Goal: Information Seeking & Learning: Check status

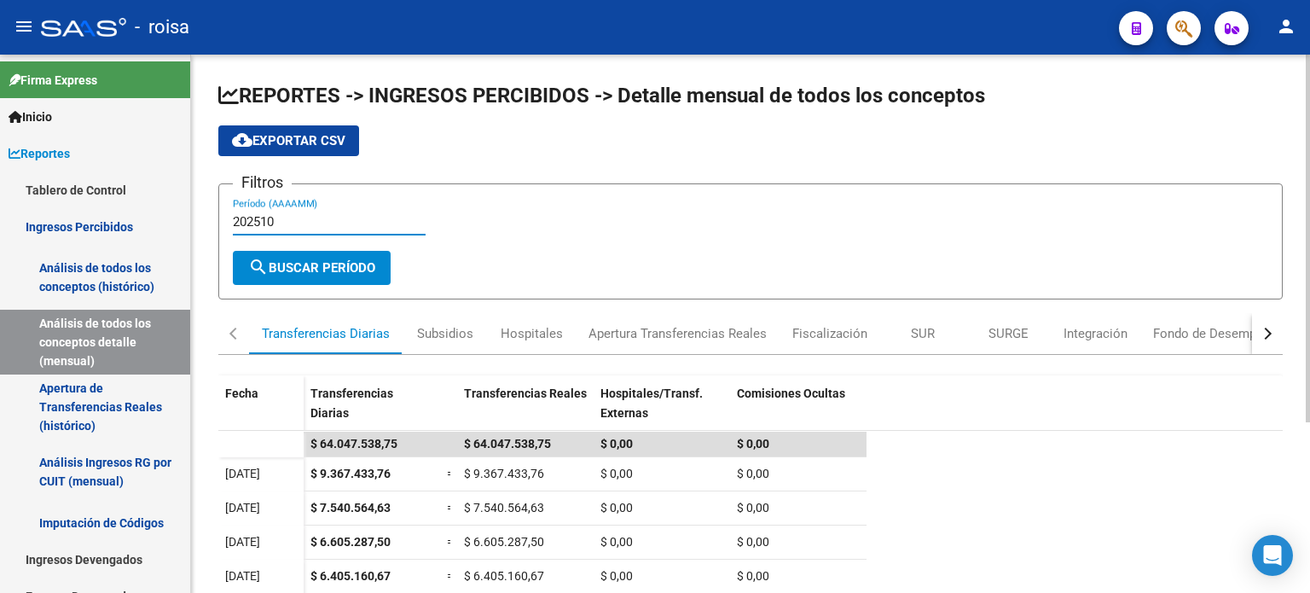
drag, startPoint x: 266, startPoint y: 221, endPoint x: 336, endPoint y: 222, distance: 70.0
click at [336, 222] on input "202510" at bounding box center [329, 221] width 193 height 15
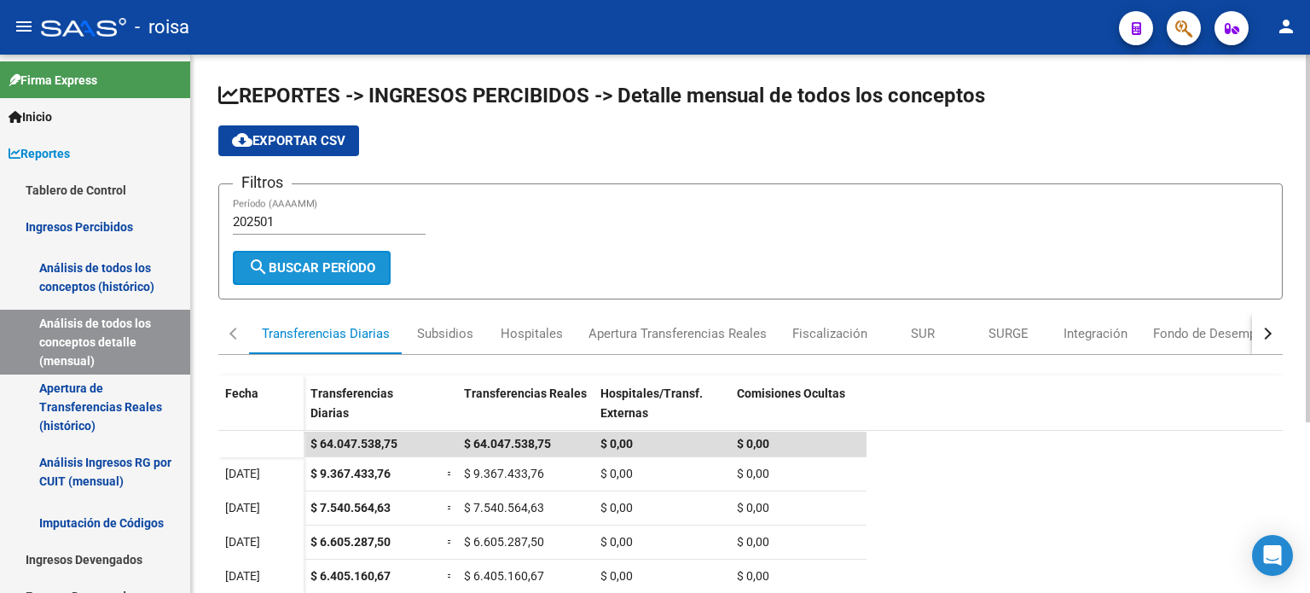
click at [344, 270] on span "search Buscar Período" at bounding box center [311, 267] width 127 height 15
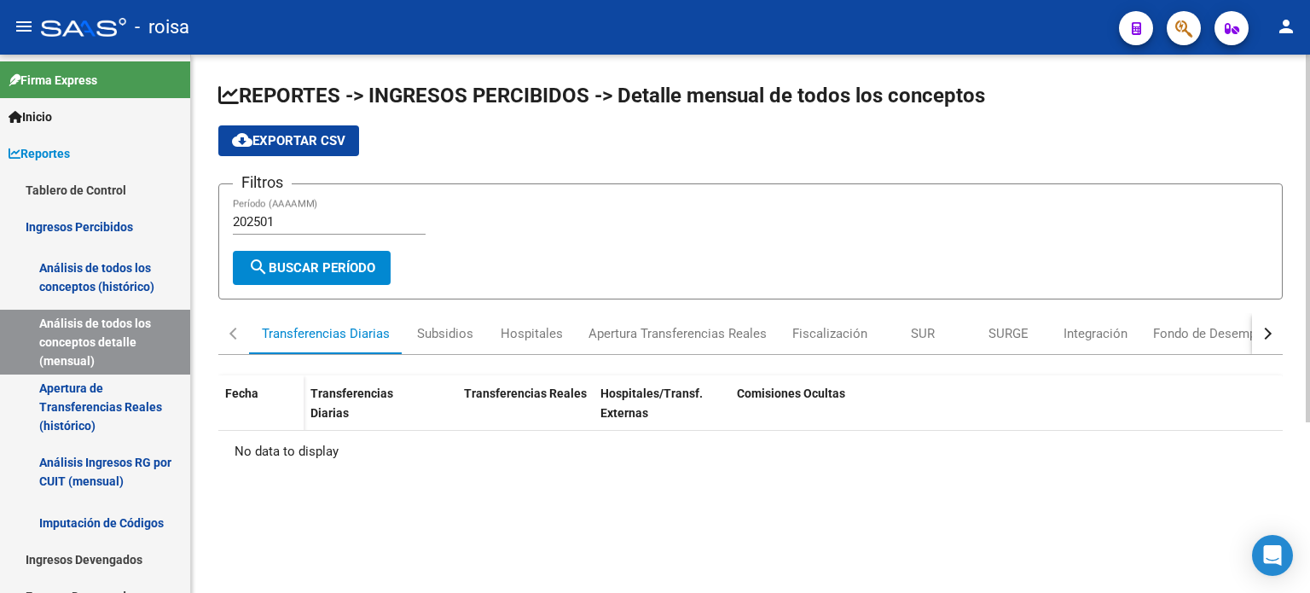
click at [284, 224] on input "202501" at bounding box center [329, 221] width 193 height 15
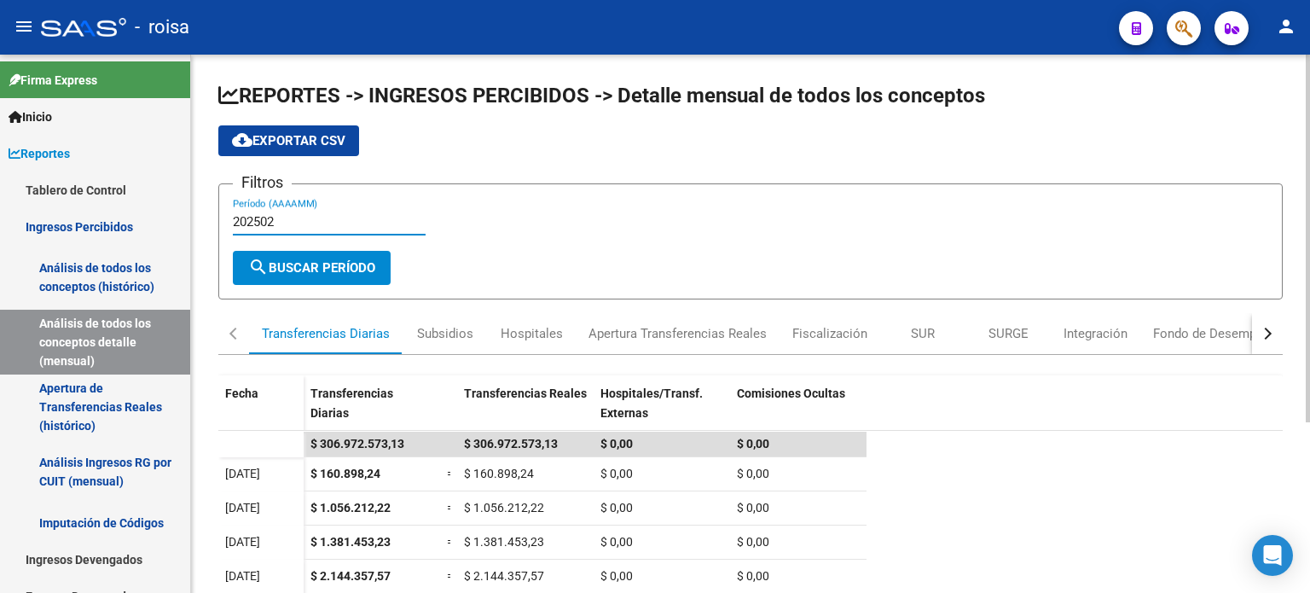
type input "202502"
click at [1269, 320] on button "button" at bounding box center [1267, 333] width 31 height 41
click at [453, 327] on div "Subsidios" at bounding box center [445, 333] width 56 height 19
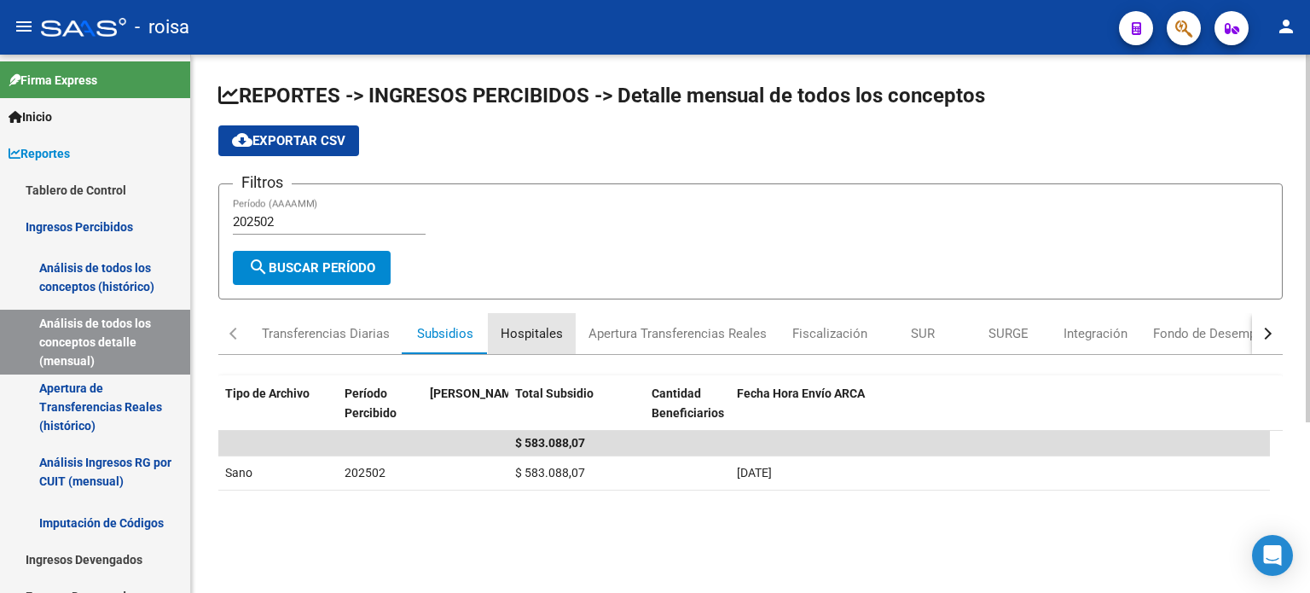
click at [540, 331] on div "Hospitales" at bounding box center [532, 333] width 62 height 19
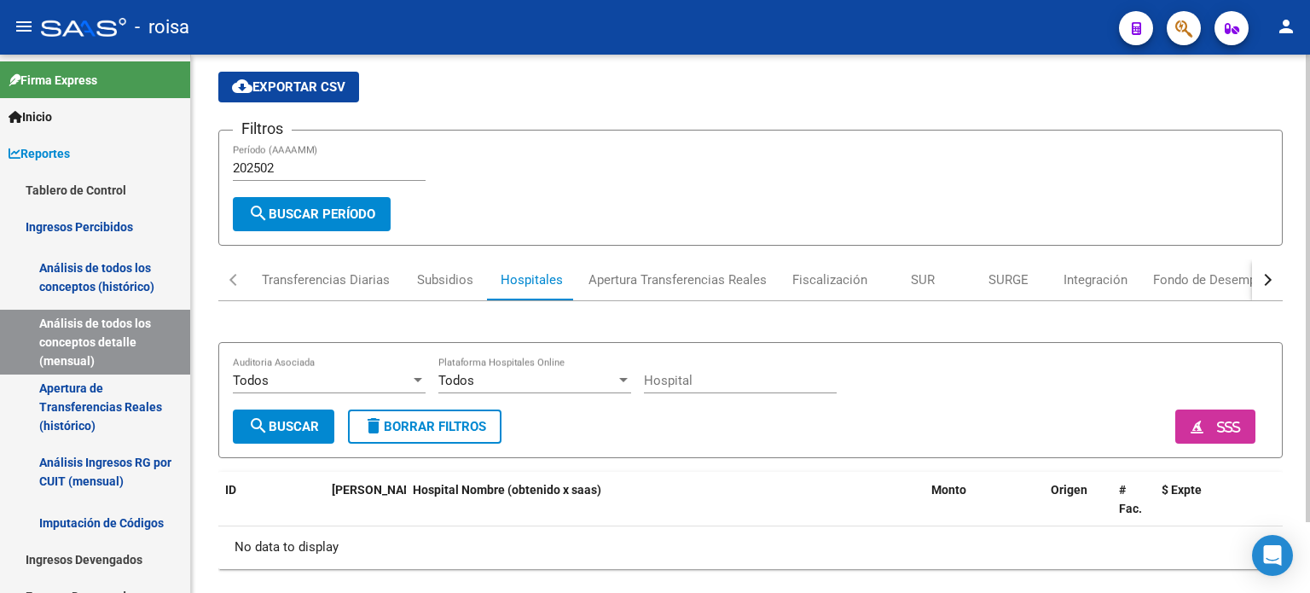
scroll to position [80, 0]
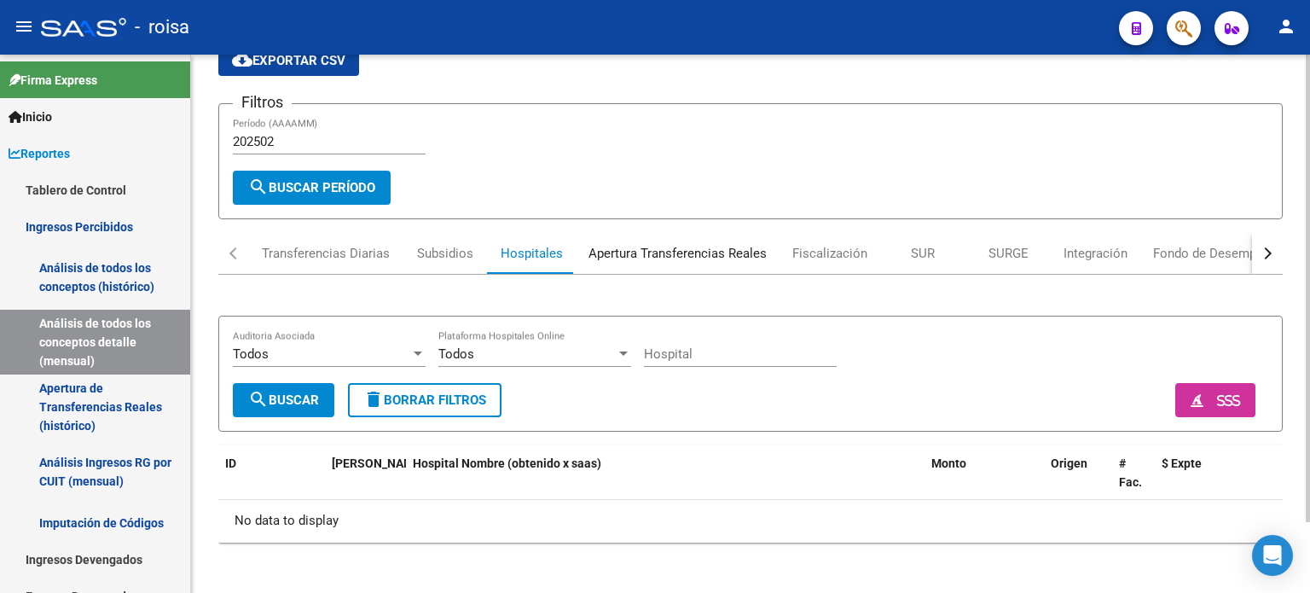
click at [694, 244] on div "Apertura Transferencias Reales" at bounding box center [678, 253] width 178 height 19
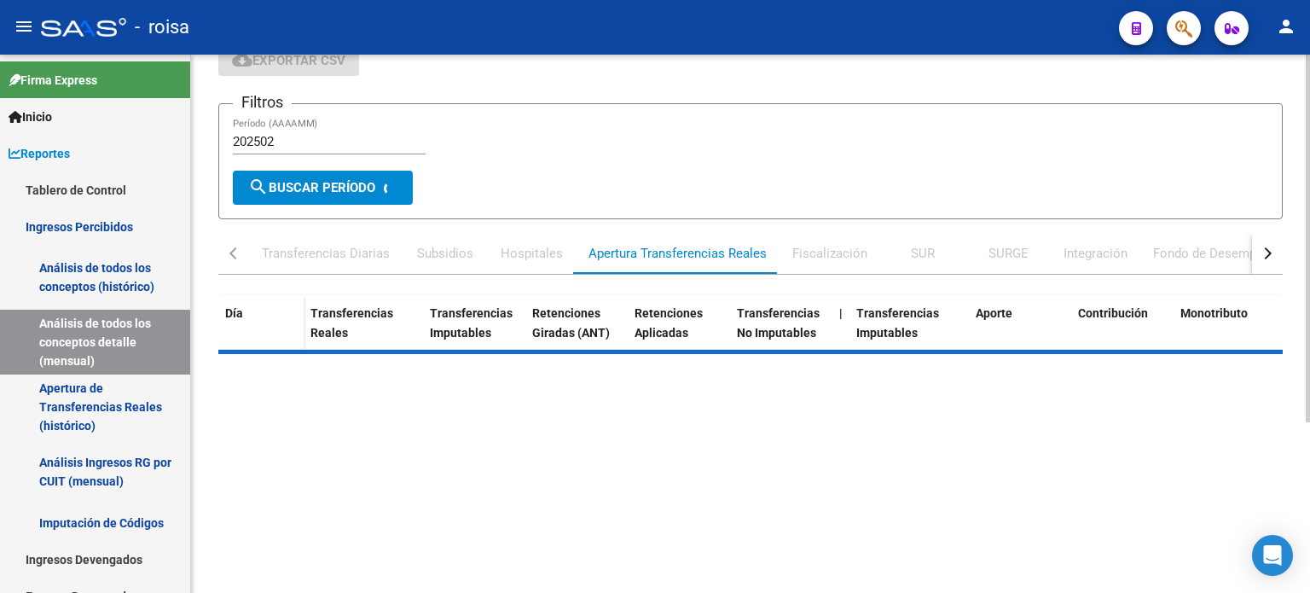
scroll to position [0, 0]
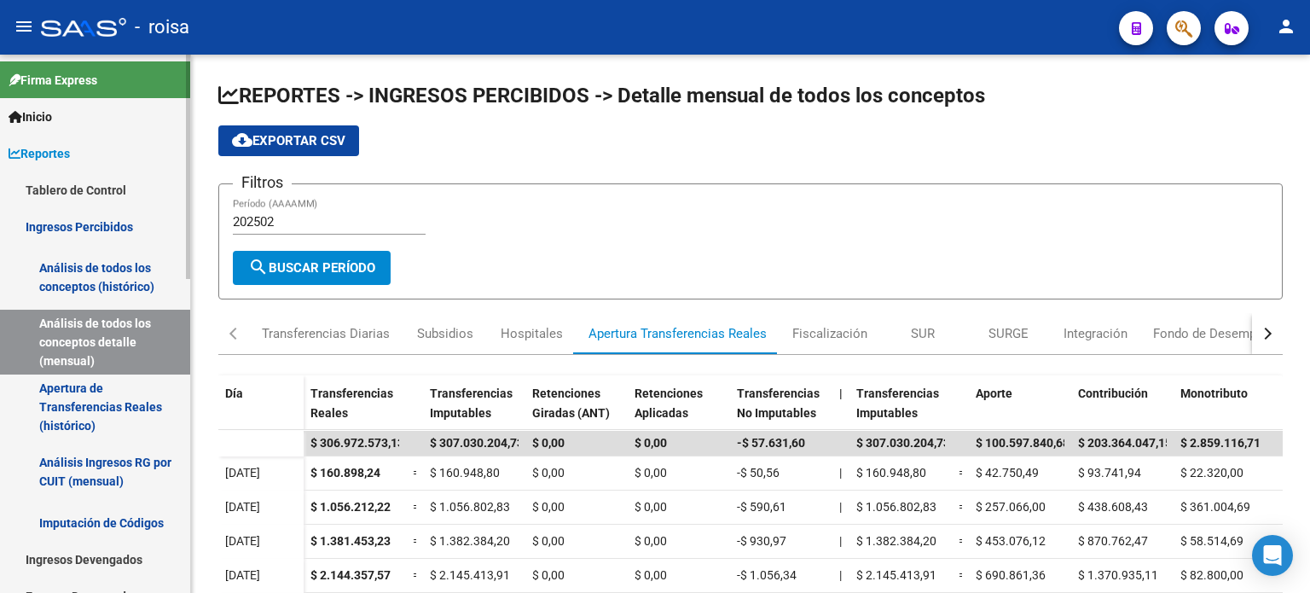
click at [127, 277] on link "Análisis de todos los conceptos (histórico)" at bounding box center [95, 277] width 190 height 65
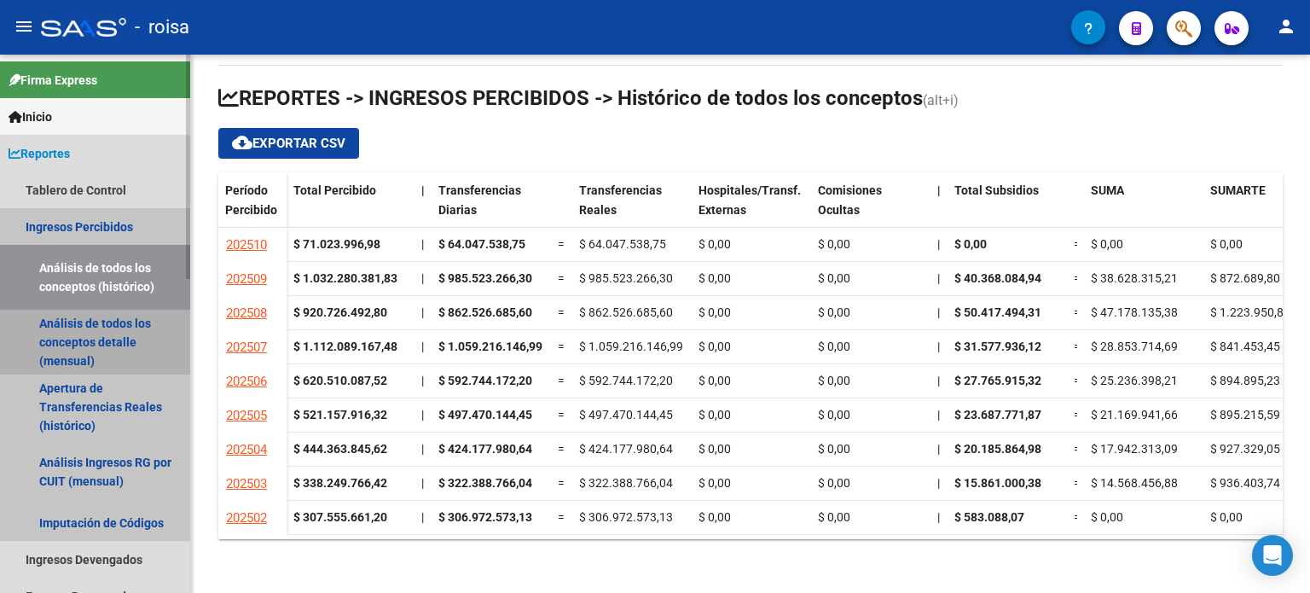
click at [113, 340] on link "Análisis de todos los conceptos detalle (mensual)" at bounding box center [95, 342] width 190 height 65
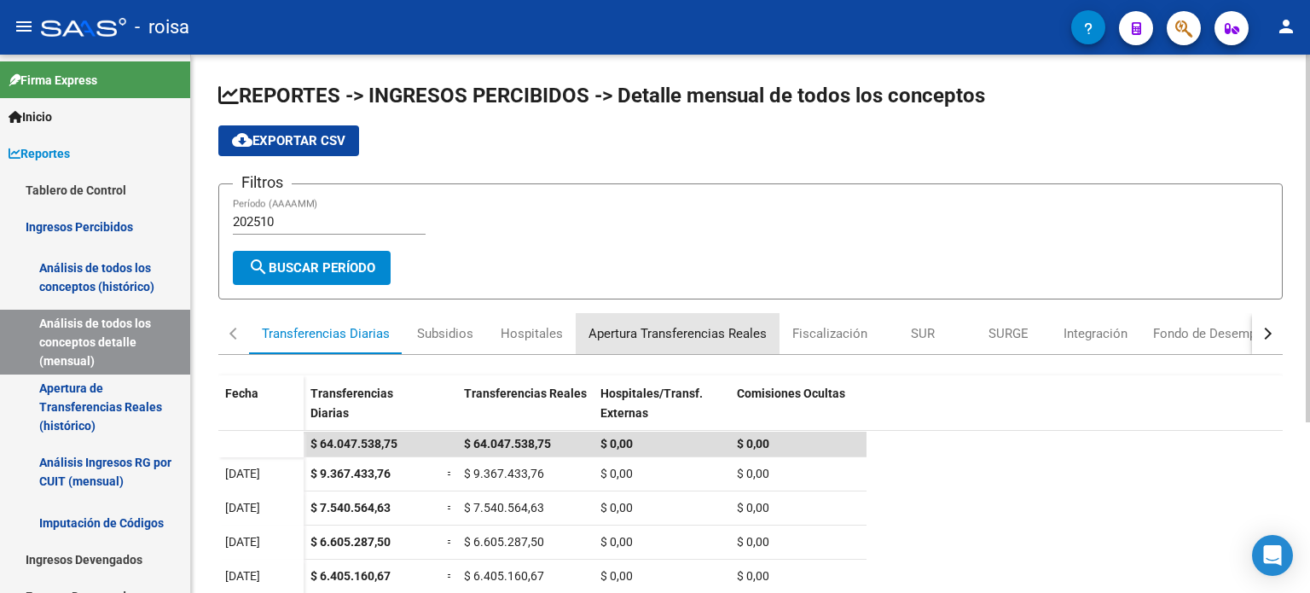
click at [698, 334] on div "Apertura Transferencias Reales" at bounding box center [678, 333] width 178 height 19
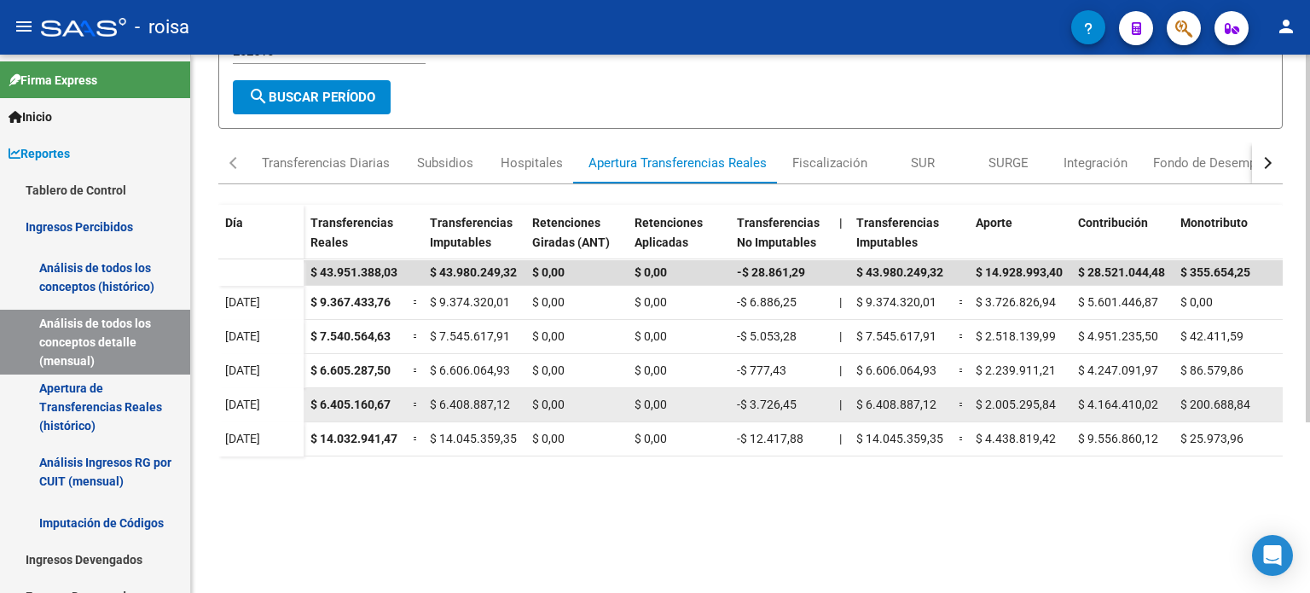
scroll to position [249, 0]
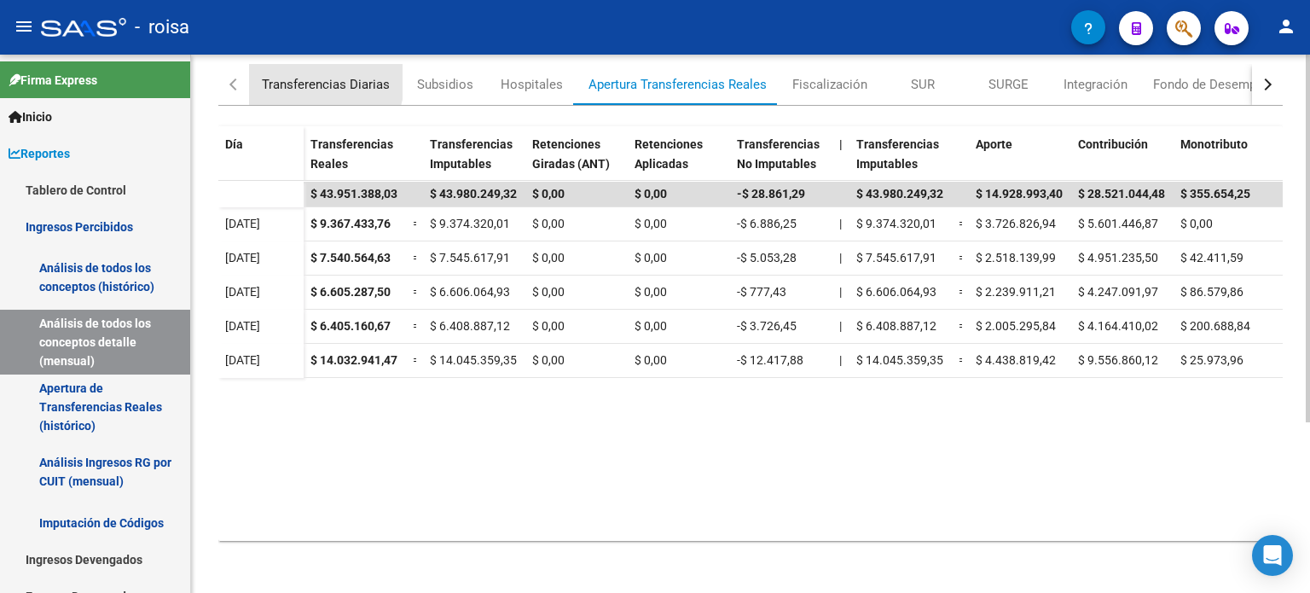
click at [311, 79] on div "Transferencias Diarias" at bounding box center [326, 84] width 128 height 19
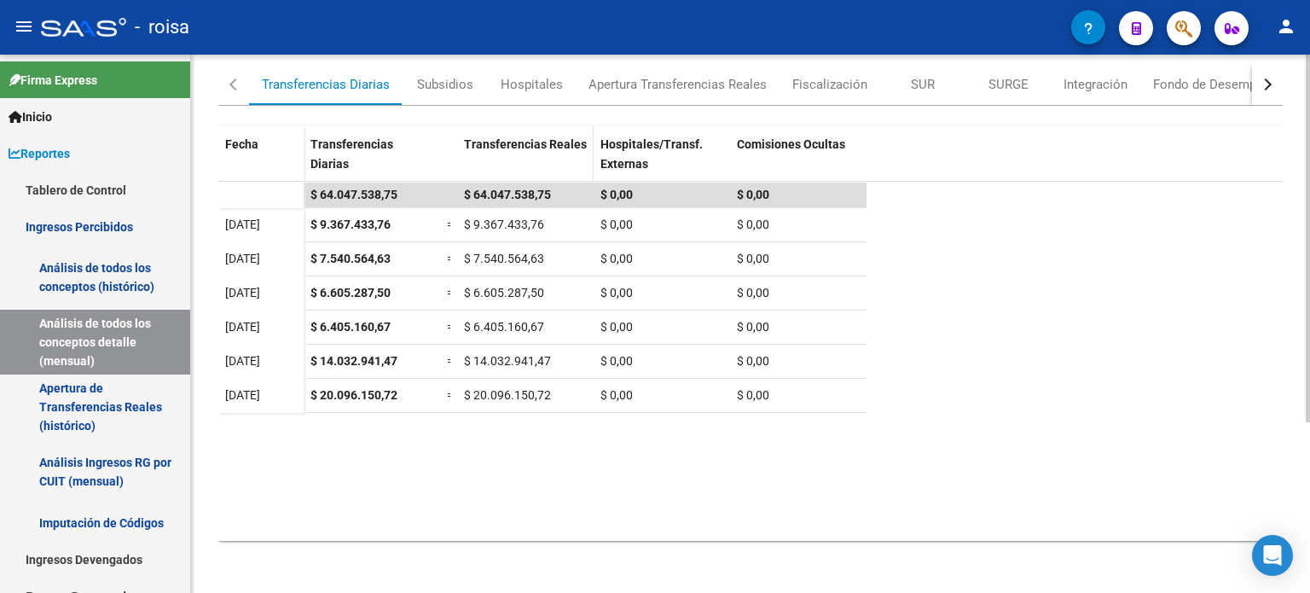
click at [525, 137] on span "Transferencias Reales" at bounding box center [525, 144] width 123 height 14
click at [648, 80] on div "Apertura Transferencias Reales" at bounding box center [678, 84] width 178 height 19
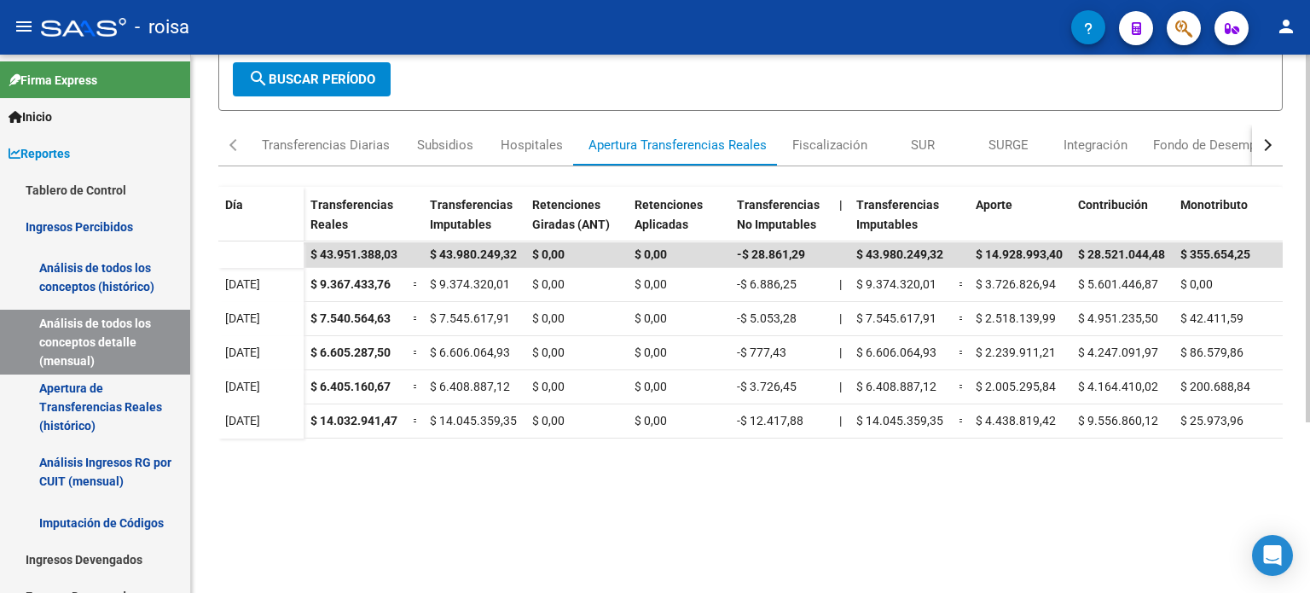
scroll to position [0, 0]
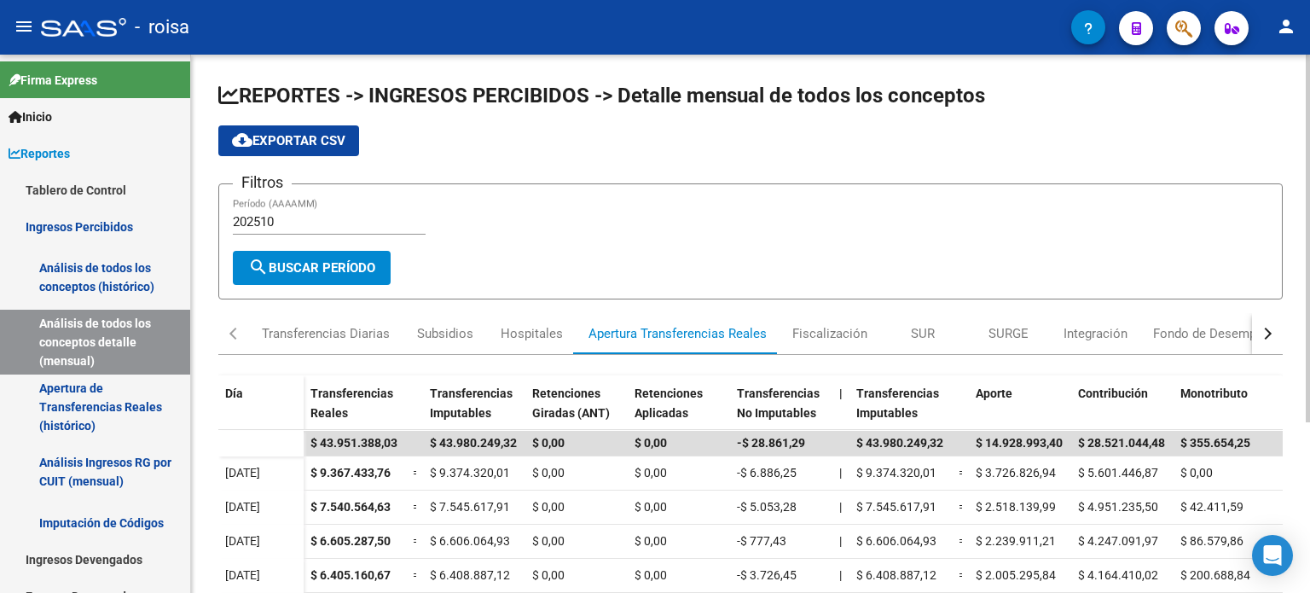
click at [284, 218] on input "202510" at bounding box center [329, 221] width 193 height 15
click at [317, 268] on span "search Buscar Período" at bounding box center [311, 267] width 127 height 15
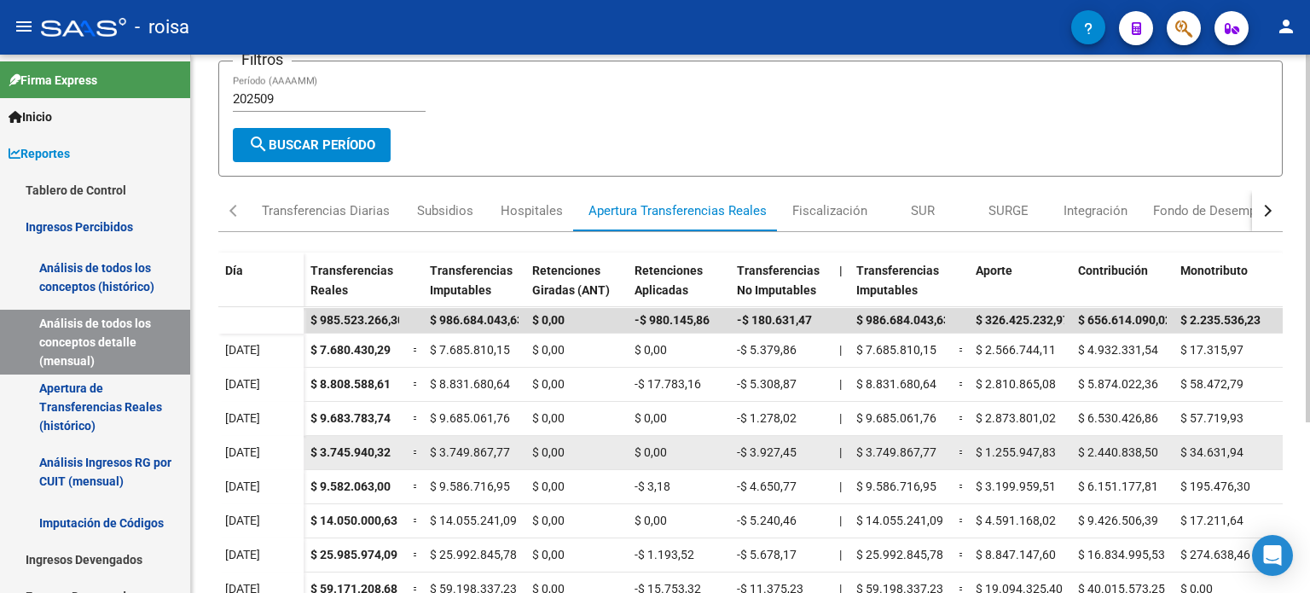
scroll to position [249, 0]
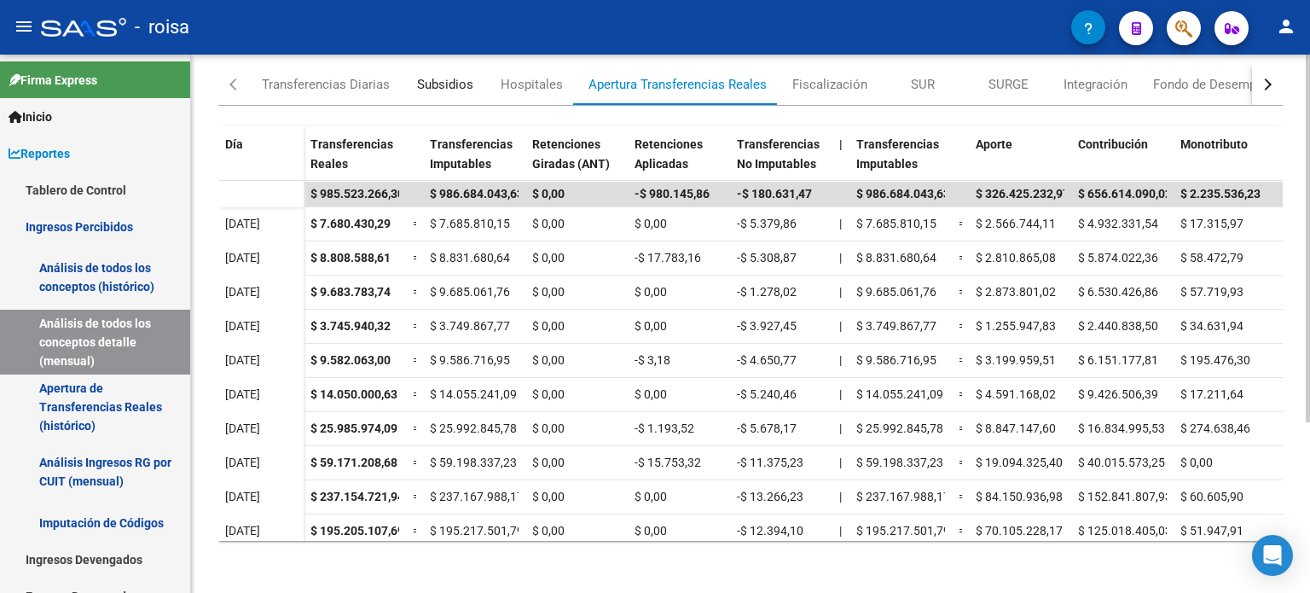
click at [455, 75] on div "Subsidios" at bounding box center [445, 84] width 56 height 19
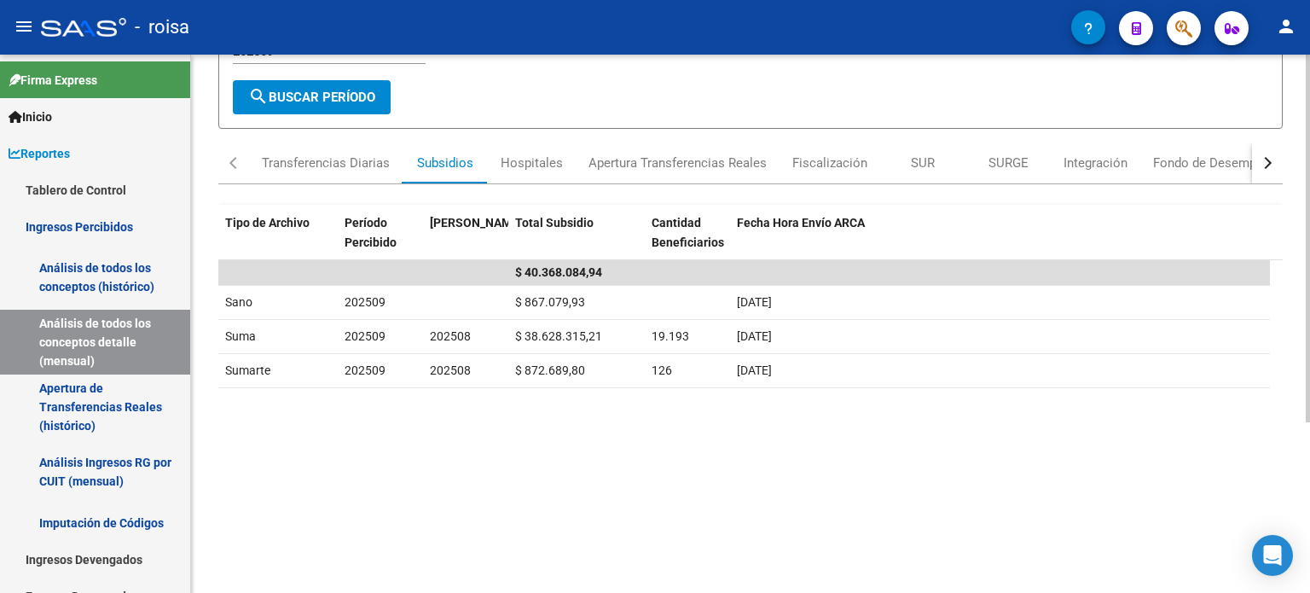
scroll to position [0, 0]
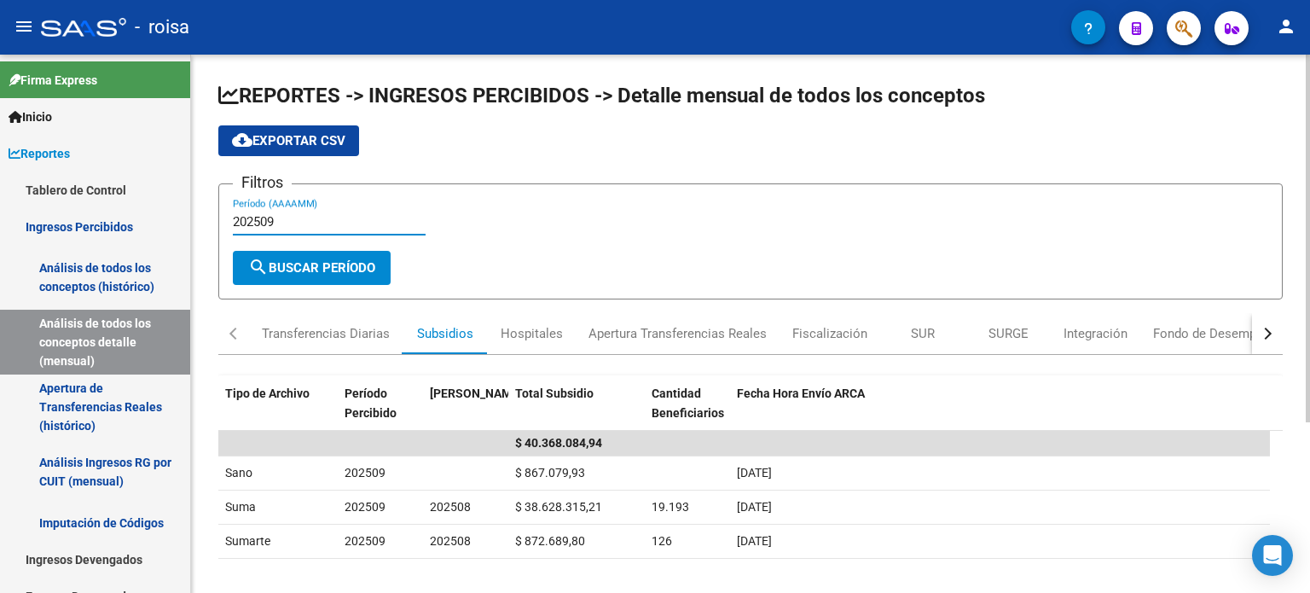
click at [280, 215] on input "202509" at bounding box center [329, 221] width 193 height 15
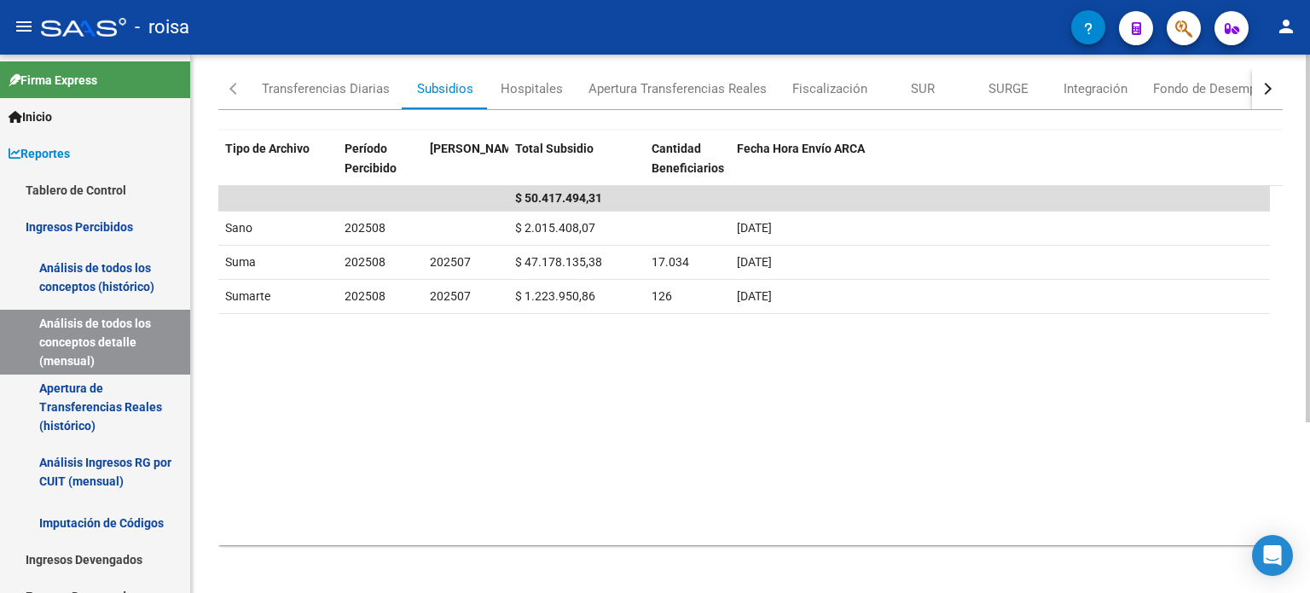
scroll to position [249, 0]
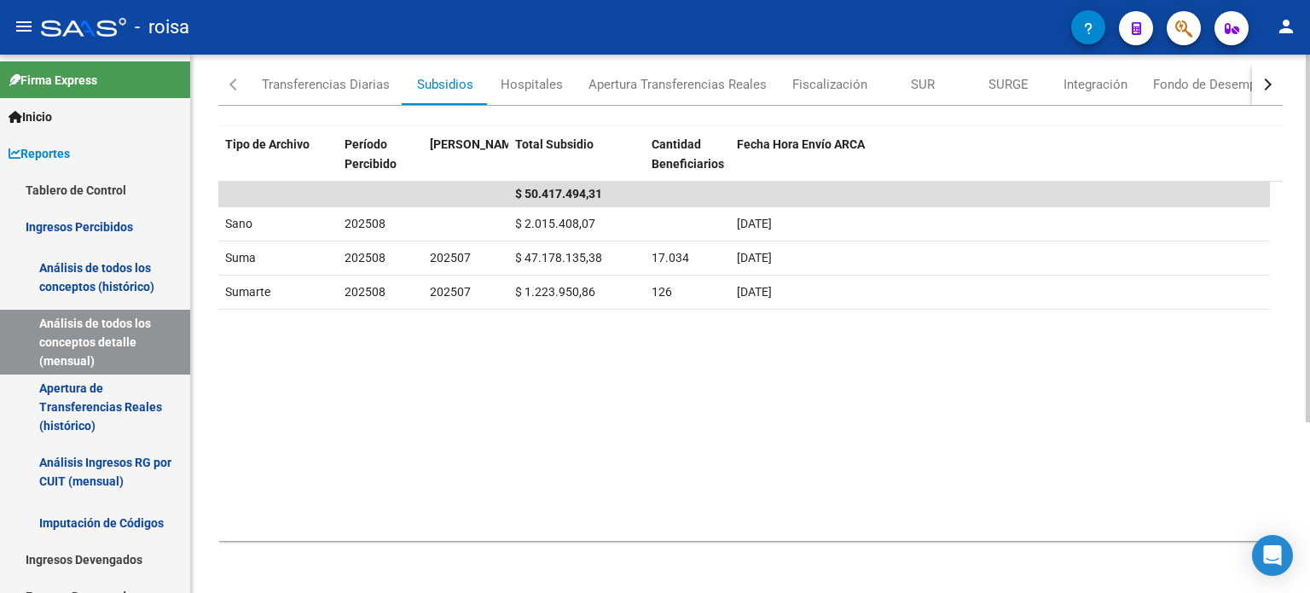
type input "202508"
click at [342, 84] on div "Transferencias Diarias" at bounding box center [326, 84] width 128 height 19
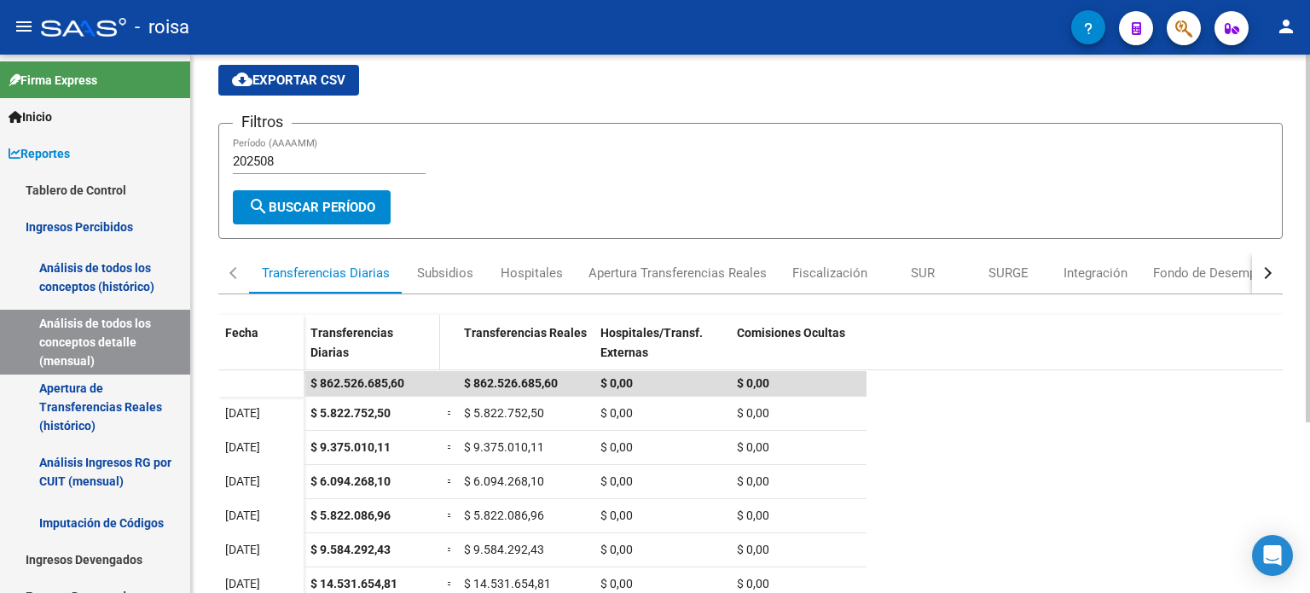
scroll to position [85, 0]
